Goal: Task Accomplishment & Management: Manage account settings

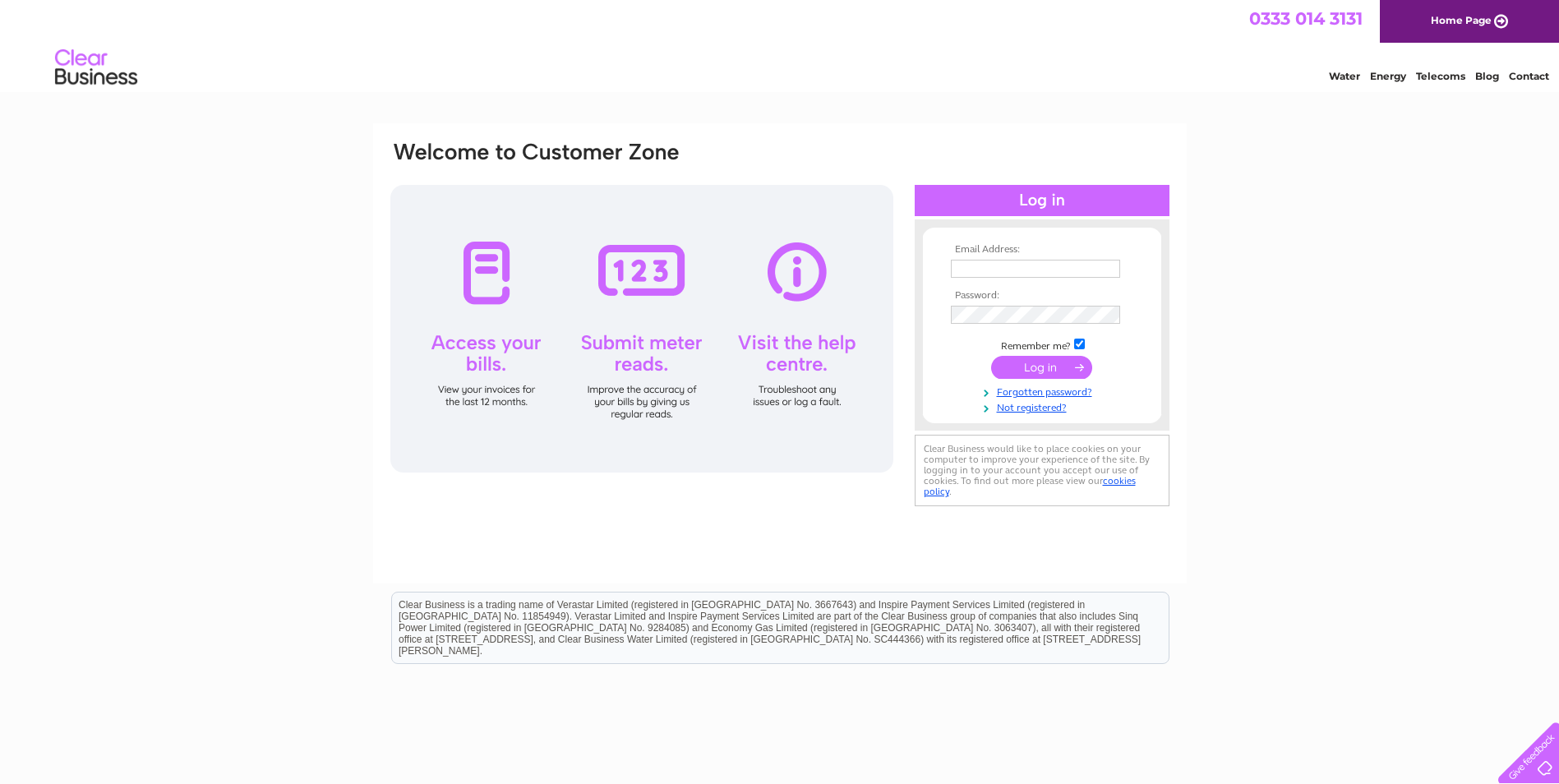
click at [989, 264] on input "text" at bounding box center [1036, 268] width 169 height 18
click at [942, 276] on form "Email Address: Password: Remember me?" at bounding box center [1042, 329] width 238 height 170
drag, startPoint x: 50, startPoint y: 57, endPoint x: 148, endPoint y: 93, distance: 104.4
click at [148, 93] on div "Water Energy Telecoms Blog Contact" at bounding box center [780, 69] width 1559 height 54
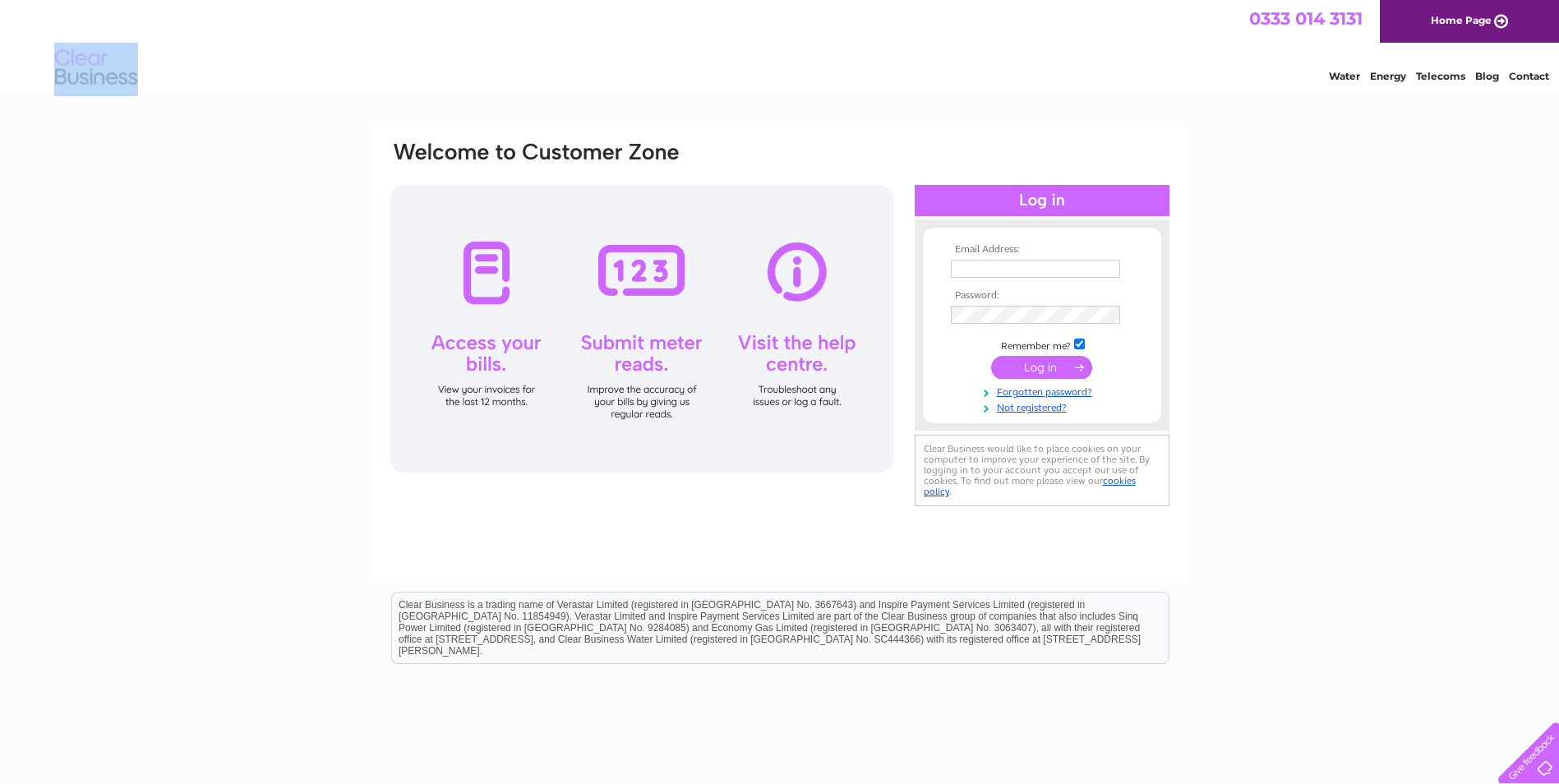
drag, startPoint x: 148, startPoint y: 86, endPoint x: 63, endPoint y: 61, distance: 88.6
click at [63, 61] on div "Water Energy Telecoms Blog Contact" at bounding box center [780, 69] width 1559 height 54
click at [63, 61] on img at bounding box center [96, 68] width 83 height 50
click at [55, 58] on img at bounding box center [96, 68] width 83 height 50
click at [52, 58] on div "Water Energy Telecoms Blog Contact" at bounding box center [780, 69] width 1559 height 54
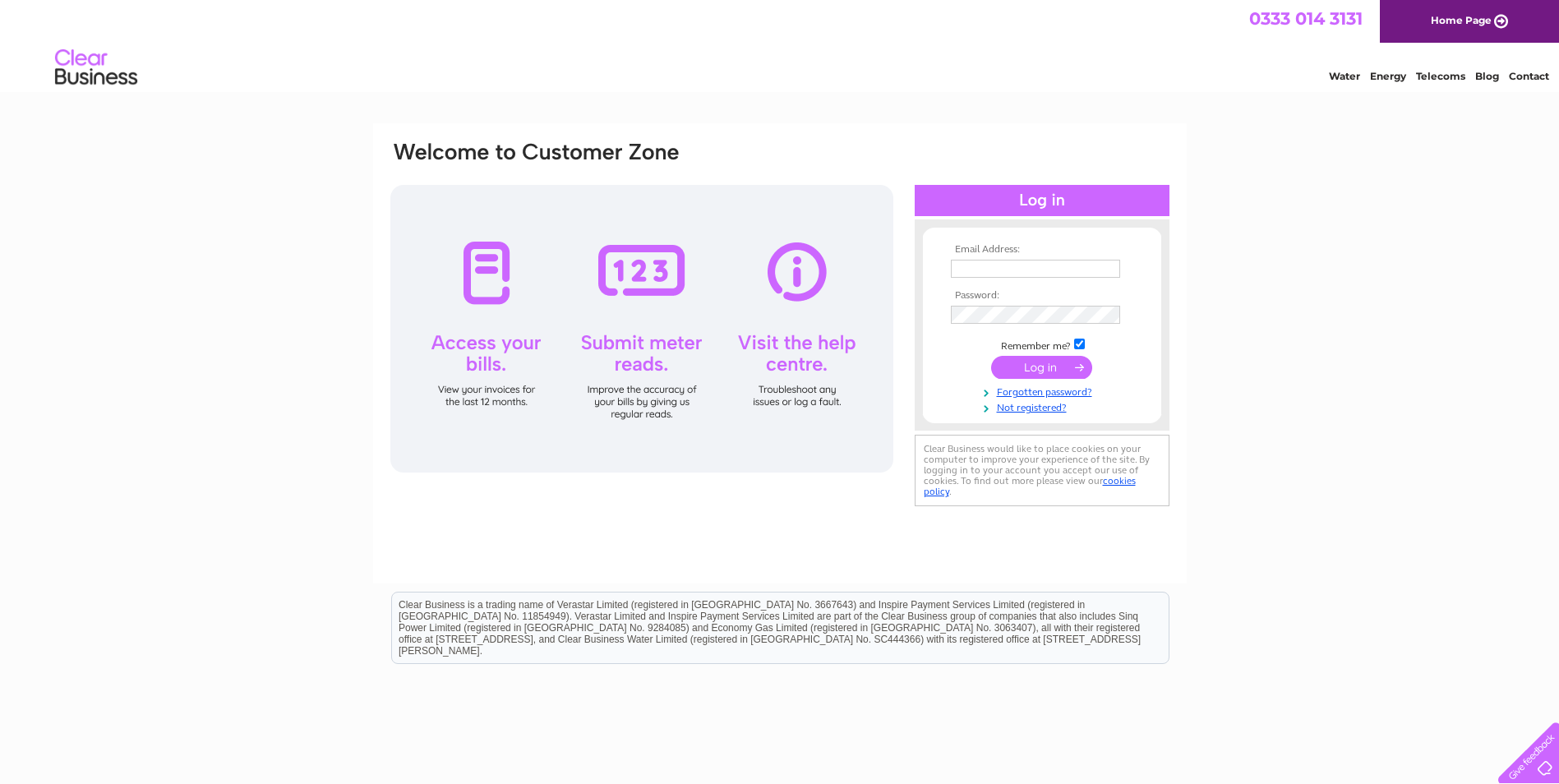
click at [43, 65] on div "Water Energy Telecoms Blog Contact" at bounding box center [780, 69] width 1559 height 54
drag, startPoint x: 48, startPoint y: 56, endPoint x: 136, endPoint y: 87, distance: 93.3
click at [136, 87] on div "Water Energy Telecoms Blog Contact" at bounding box center [780, 69] width 1559 height 54
click at [136, 86] on img at bounding box center [96, 68] width 83 height 50
click at [141, 83] on div "Water Energy Telecoms Blog Contact" at bounding box center [780, 69] width 1559 height 54
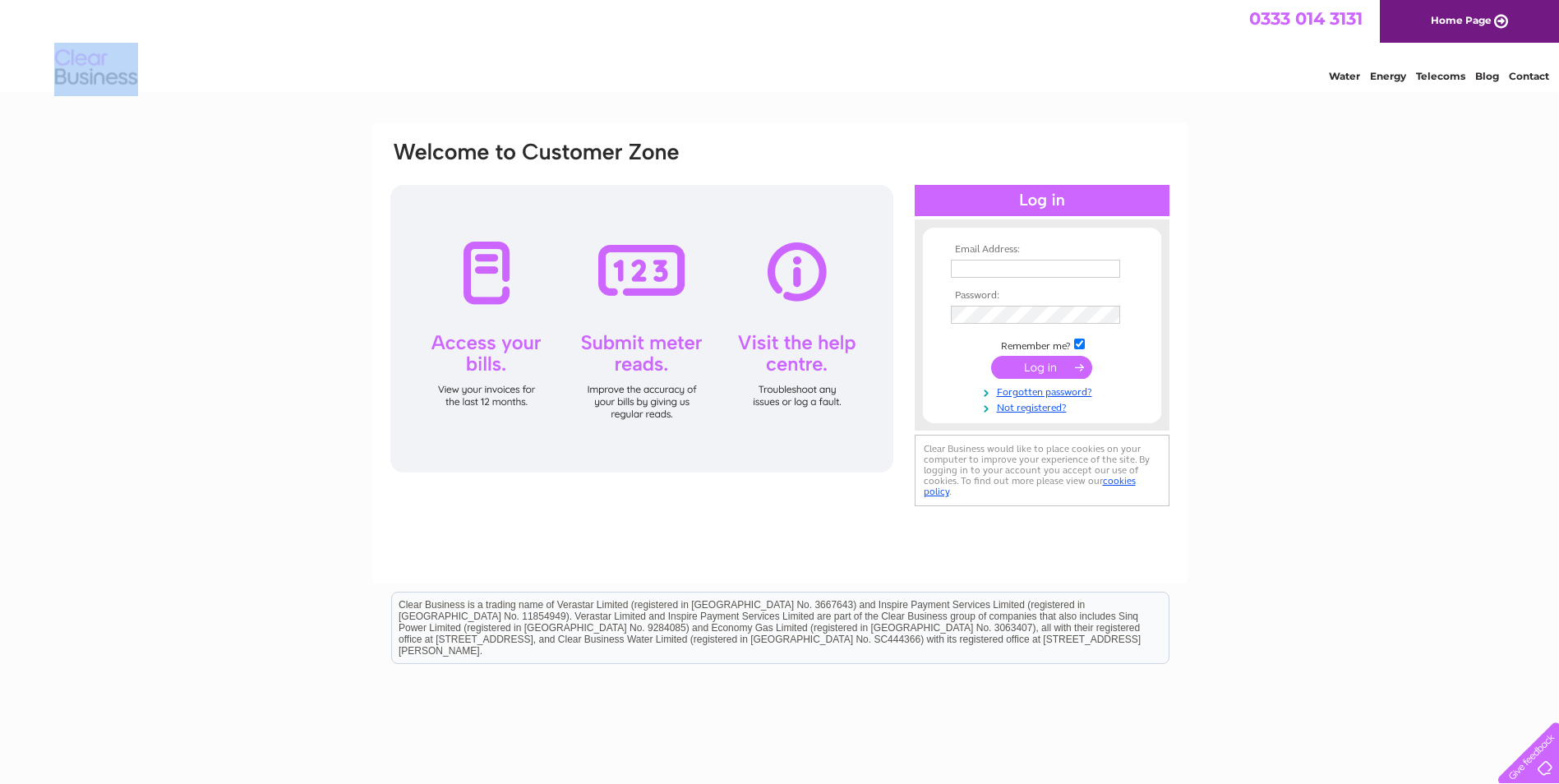
drag, startPoint x: 142, startPoint y: 83, endPoint x: 78, endPoint y: 62, distance: 67.4
click at [78, 62] on div "Water Energy Telecoms Blog Contact" at bounding box center [780, 69] width 1559 height 54
click at [78, 62] on img at bounding box center [96, 68] width 83 height 50
click at [61, 76] on img at bounding box center [96, 68] width 83 height 50
click at [88, 96] on html "0333 014 3131 Home Page Water Energy Telecoms Blog Contact" at bounding box center [780, 48] width 1559 height 96
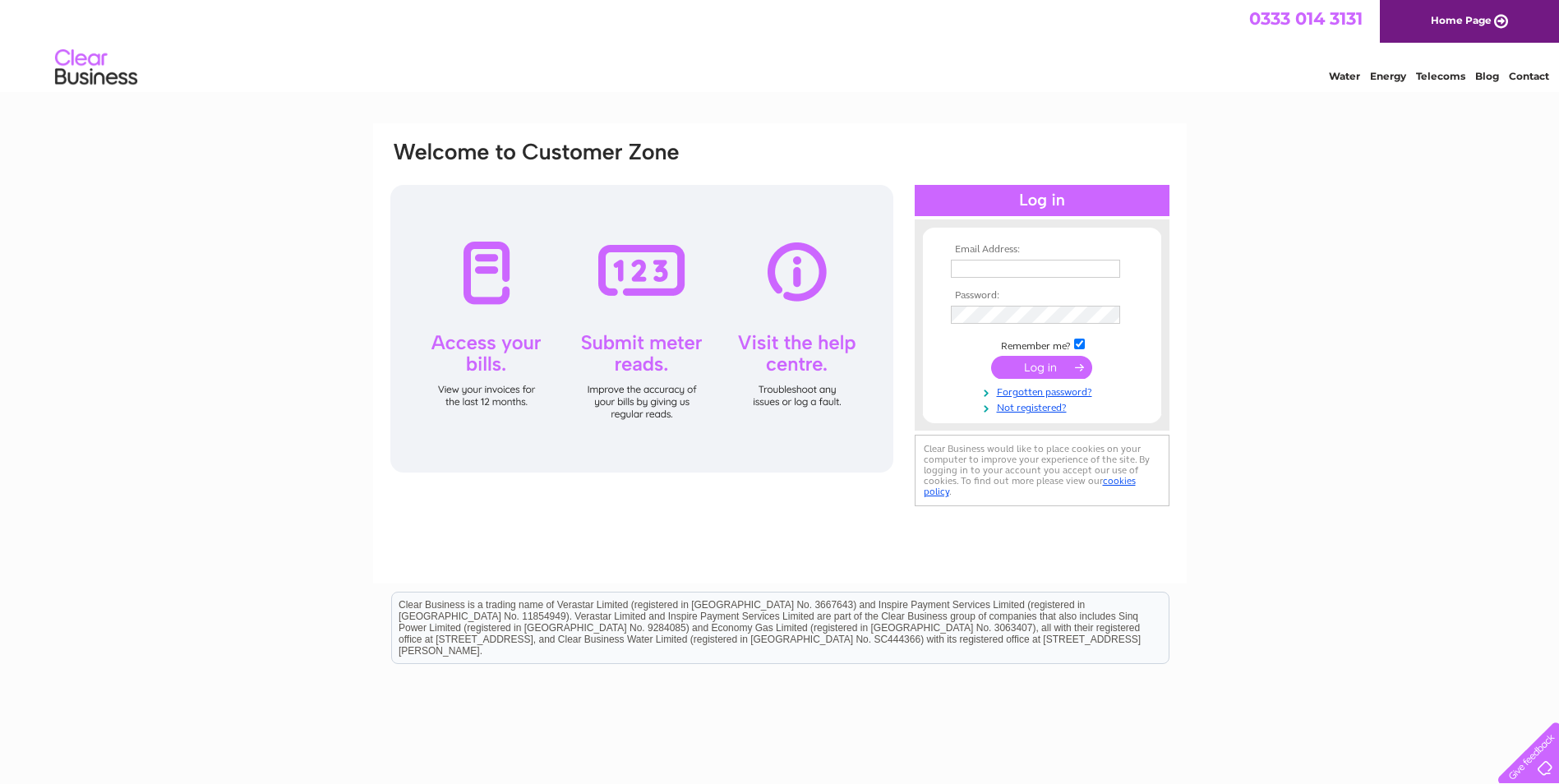
click at [107, 96] on html "0333 014 3131 Home Page Water Energy Telecoms Blog Contact" at bounding box center [780, 48] width 1559 height 96
drag, startPoint x: 31, startPoint y: 42, endPoint x: 173, endPoint y: 91, distance: 150.2
click at [173, 91] on div "0333 014 3131 Home Page Water Energy Telecoms Blog Contact" at bounding box center [780, 48] width 1559 height 96
click at [173, 90] on div "Water Energy Telecoms Blog Contact" at bounding box center [780, 69] width 1559 height 54
drag, startPoint x: 160, startPoint y: 82, endPoint x: 42, endPoint y: 61, distance: 119.9
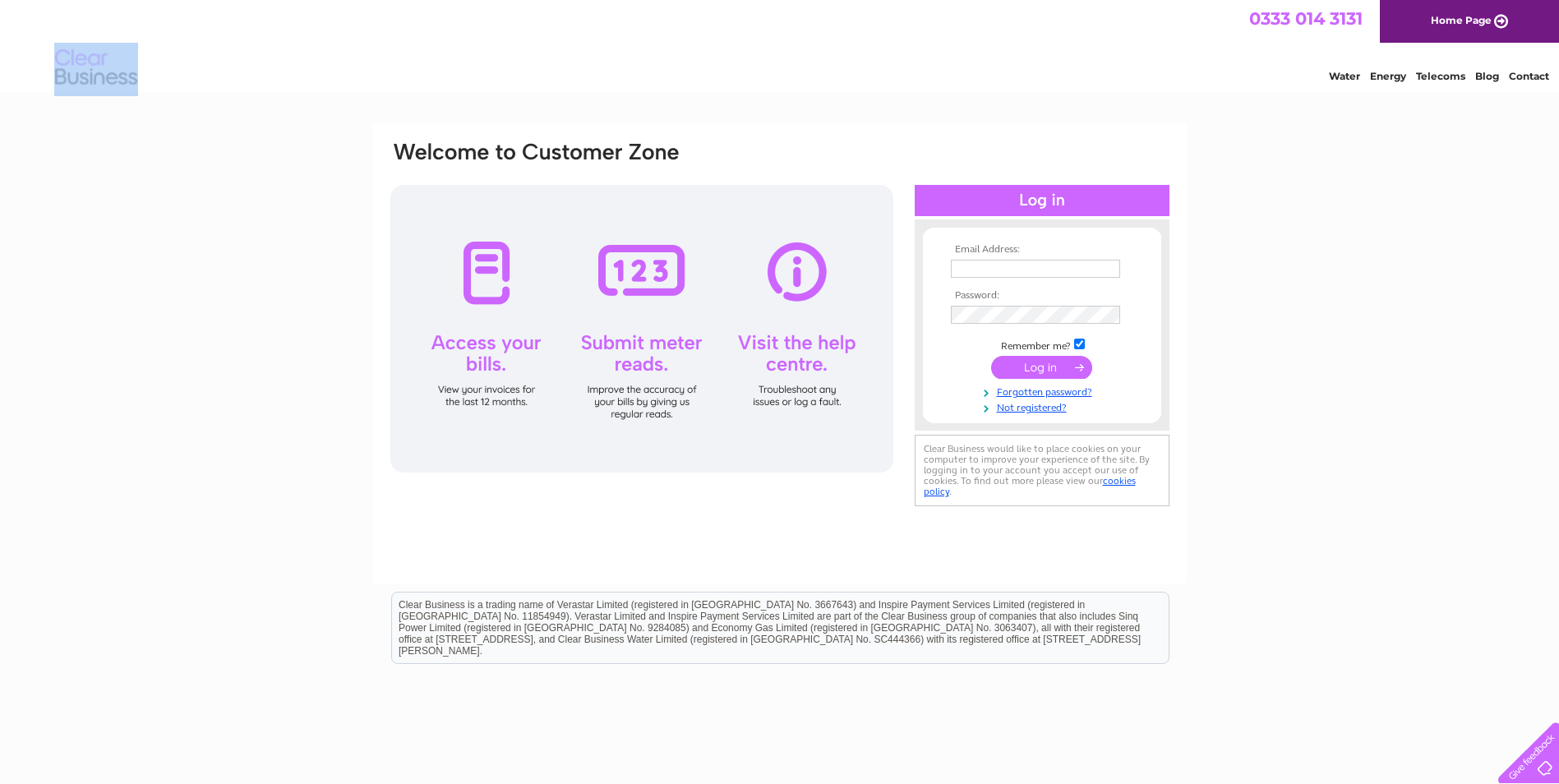
click at [42, 61] on div "Water Energy Telecoms Blog Contact" at bounding box center [780, 69] width 1559 height 54
click at [41, 60] on div "Water Energy Telecoms Blog Contact" at bounding box center [780, 69] width 1559 height 54
drag, startPoint x: 31, startPoint y: 59, endPoint x: 141, endPoint y: 82, distance: 112.4
click at [140, 82] on div "Water Energy Telecoms Blog Contact" at bounding box center [780, 69] width 1559 height 54
click at [141, 82] on div "Water Energy Telecoms Blog Contact" at bounding box center [780, 69] width 1559 height 54
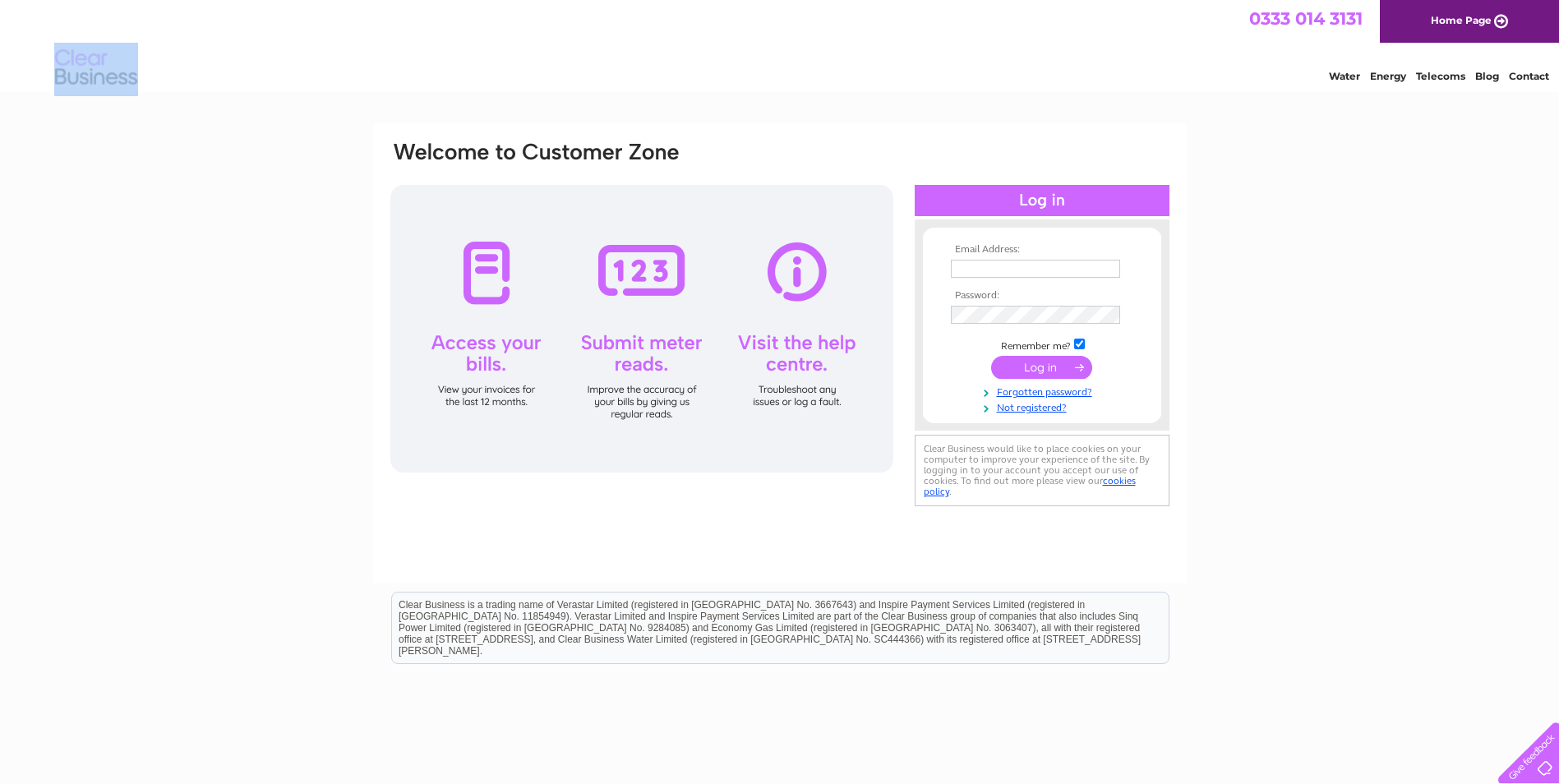
click at [148, 83] on div "Water Energy Telecoms Blog Contact" at bounding box center [780, 69] width 1559 height 54
drag, startPoint x: 141, startPoint y: 84, endPoint x: 63, endPoint y: 63, distance: 80.8
click at [63, 63] on div "Water Energy Telecoms Blog Contact" at bounding box center [780, 69] width 1559 height 54
drag, startPoint x: 63, startPoint y: 63, endPoint x: 32, endPoint y: 67, distance: 31.3
click at [32, 67] on div "Water Energy Telecoms Blog Contact" at bounding box center [780, 69] width 1559 height 54
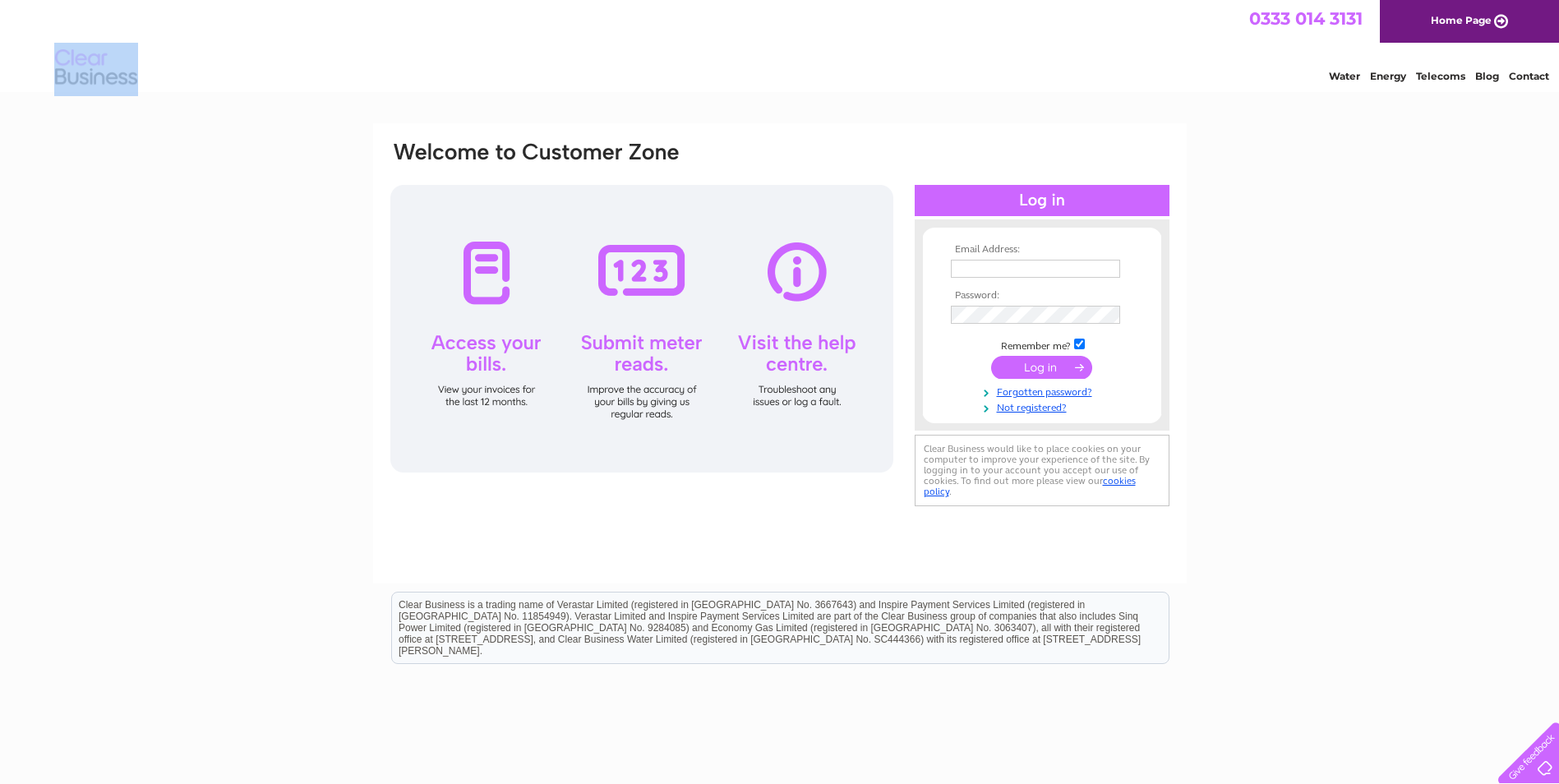
drag, startPoint x: 149, startPoint y: 88, endPoint x: 56, endPoint y: 53, distance: 99.4
click at [56, 53] on div "Water Energy Telecoms Blog Contact" at bounding box center [780, 69] width 1559 height 54
drag, startPoint x: 56, startPoint y: 53, endPoint x: 23, endPoint y: 55, distance: 33.1
click at [23, 55] on div "Water Energy Telecoms Blog Contact" at bounding box center [780, 69] width 1559 height 54
click at [40, 55] on div "Water Energy Telecoms Blog Contact" at bounding box center [780, 69] width 1559 height 54
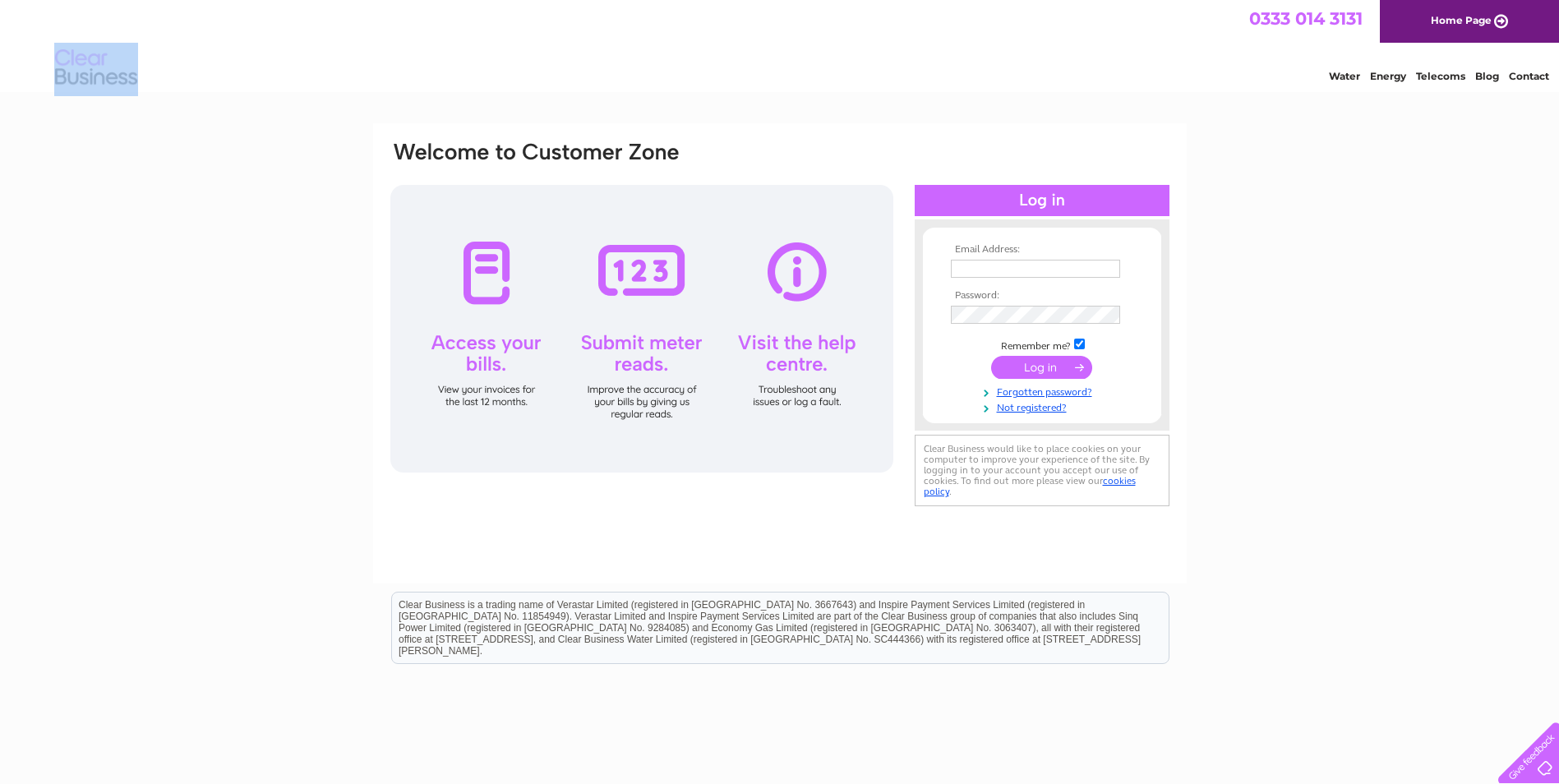
click at [44, 64] on div "Water Energy Telecoms Blog Contact" at bounding box center [780, 69] width 1559 height 54
click at [44, 69] on div "Water Energy Telecoms Blog Contact" at bounding box center [780, 69] width 1559 height 54
click at [49, 88] on div "Water Energy Telecoms Blog Contact" at bounding box center [780, 69] width 1559 height 54
click at [72, 81] on img at bounding box center [96, 68] width 83 height 50
click at [150, 96] on html "0333 014 3131 Home Page Water Energy Telecoms Blog Contact" at bounding box center [780, 48] width 1559 height 96
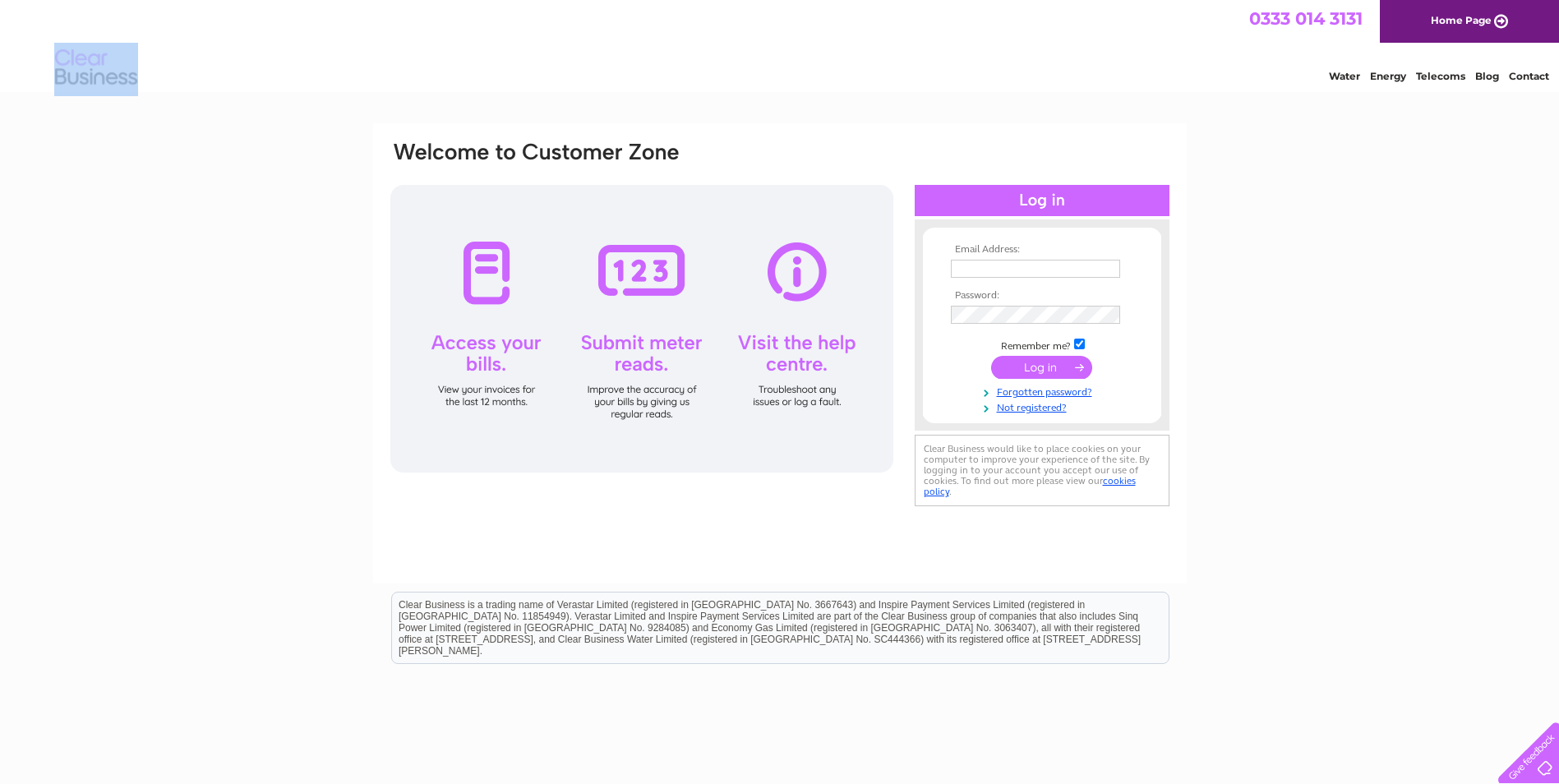
drag, startPoint x: 153, startPoint y: 82, endPoint x: 73, endPoint y: 73, distance: 80.5
click at [73, 73] on div "Water Energy Telecoms Blog Contact" at bounding box center [780, 69] width 1559 height 54
drag, startPoint x: 73, startPoint y: 73, endPoint x: 20, endPoint y: 42, distance: 61.4
click at [20, 42] on div "0333 014 3131 Home Page" at bounding box center [780, 21] width 1559 height 43
